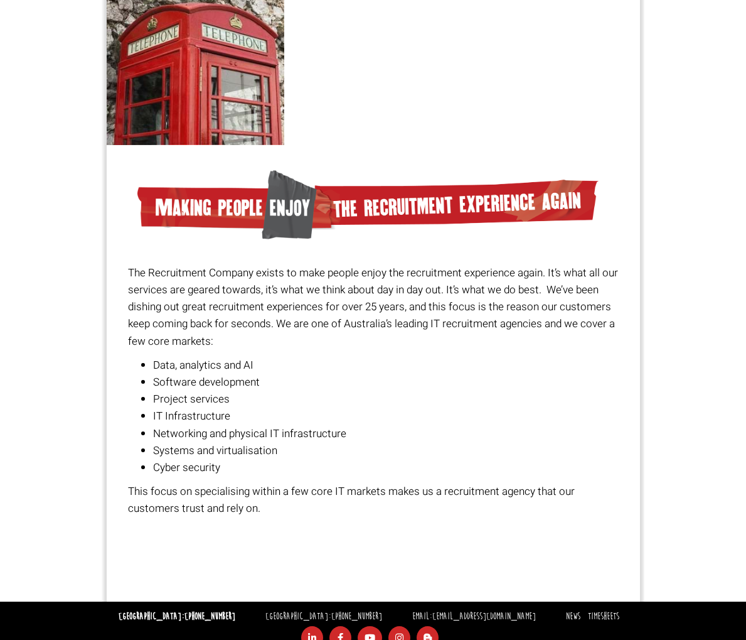
scroll to position [1066, 0]
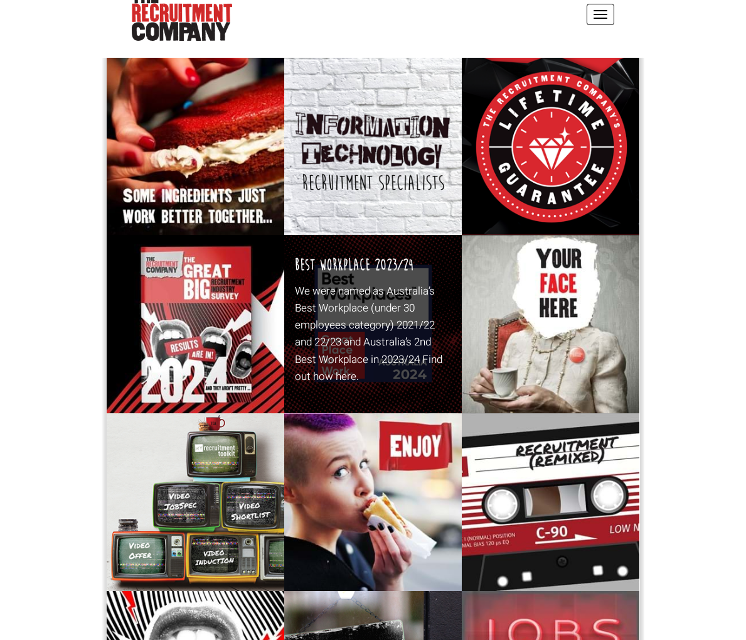
scroll to position [78, 0]
